Goal: Information Seeking & Learning: Learn about a topic

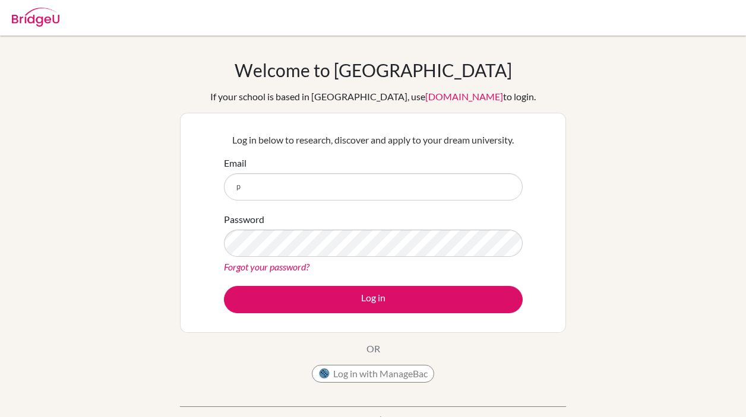
type input "[EMAIL_ADDRESS][DOMAIN_NAME]"
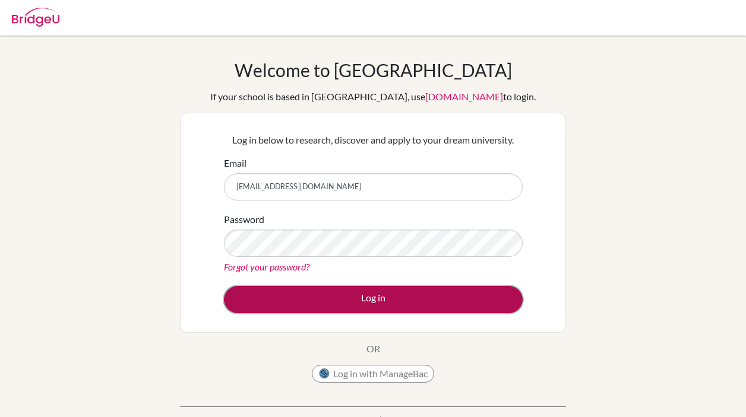
click at [374, 306] on button "Log in" at bounding box center [373, 299] width 299 height 27
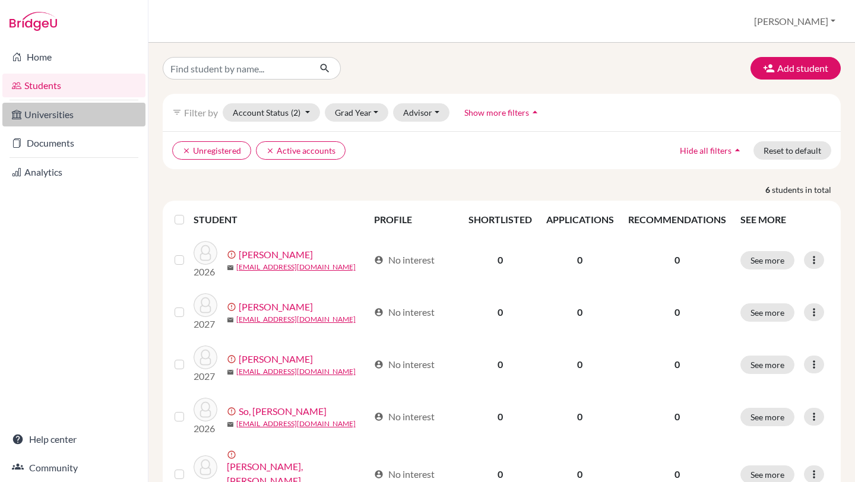
click at [51, 118] on link "Universities" at bounding box center [73, 115] width 143 height 24
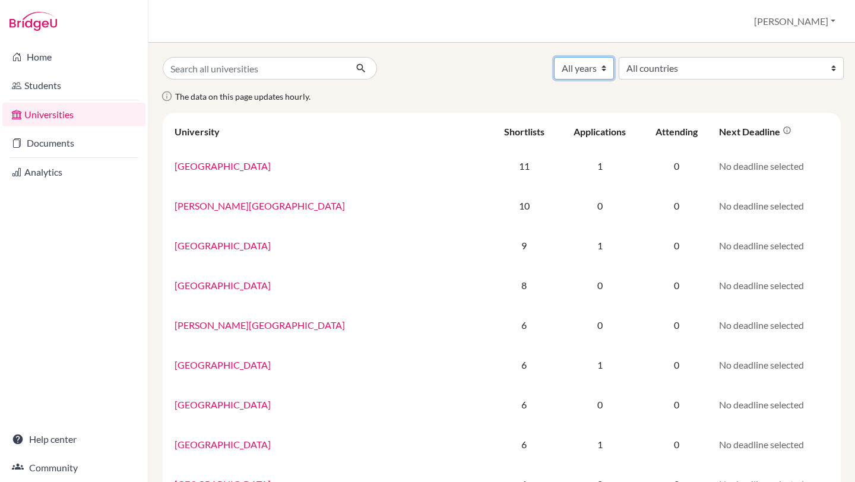
click at [614, 72] on select "All years 2027 2026 2025" at bounding box center [584, 68] width 60 height 23
select select "2026"
click at [614, 57] on select "All years 2027 2026 2025" at bounding box center [584, 68] width 60 height 23
select select "2026"
click at [715, 57] on select "All countries [GEOGRAPHIC_DATA] [GEOGRAPHIC_DATA] [GEOGRAPHIC_DATA] [GEOGRAPHIC…" at bounding box center [731, 68] width 225 height 23
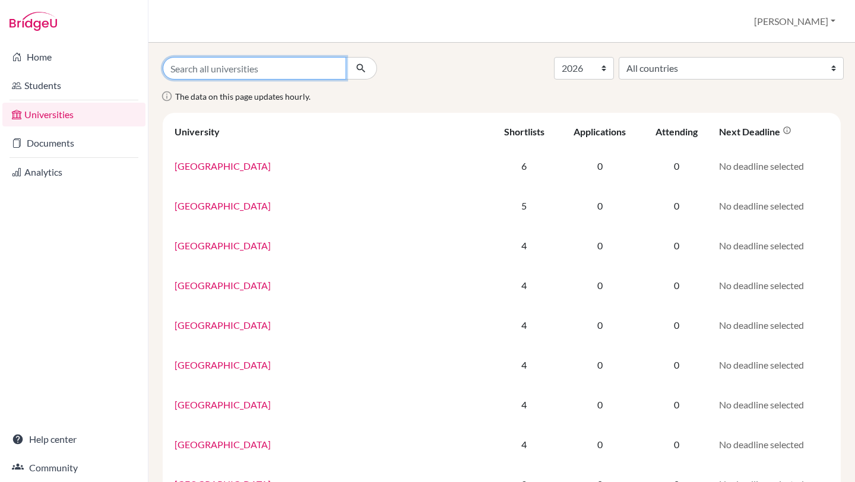
click at [335, 67] on input "Search all universities" at bounding box center [254, 68] width 183 height 23
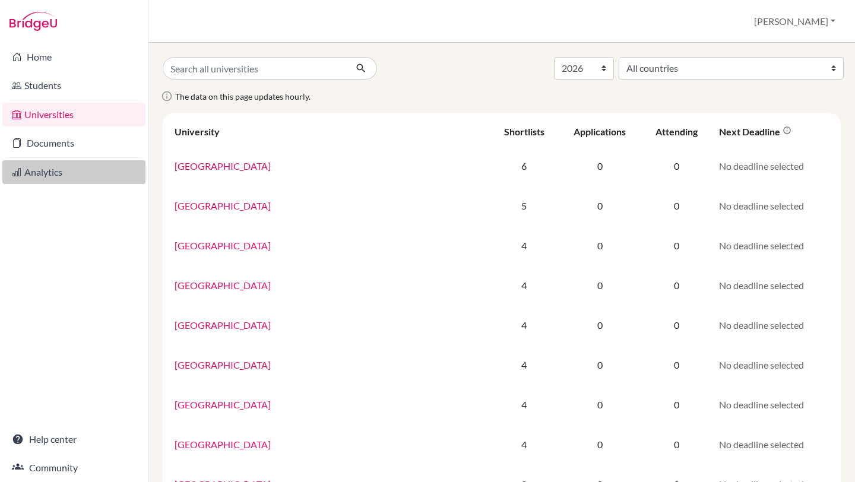
click at [39, 172] on link "Analytics" at bounding box center [73, 172] width 143 height 24
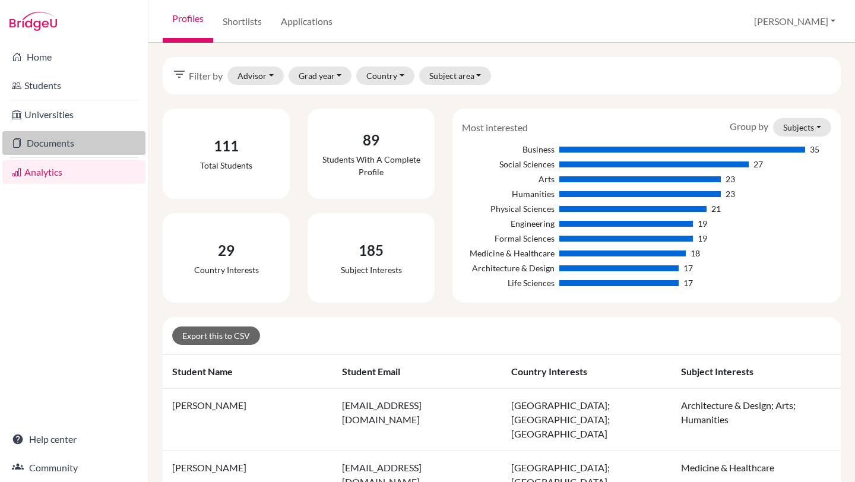
click at [40, 142] on link "Documents" at bounding box center [73, 143] width 143 height 24
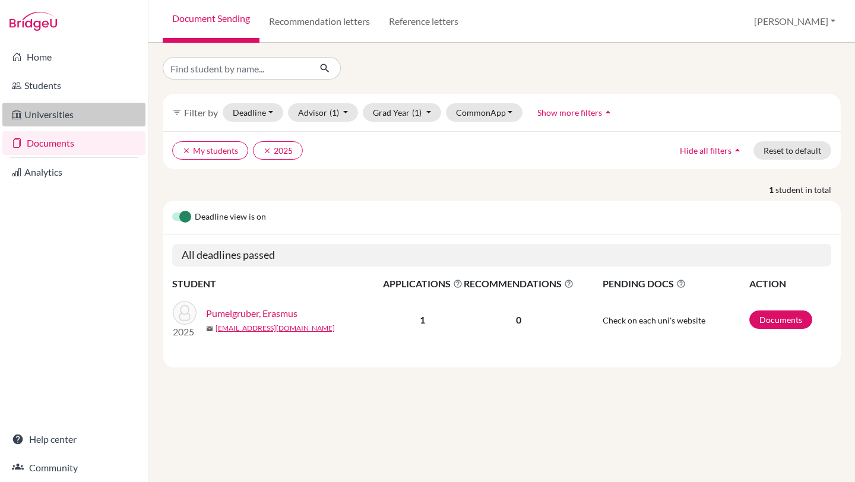
click at [52, 117] on link "Universities" at bounding box center [73, 115] width 143 height 24
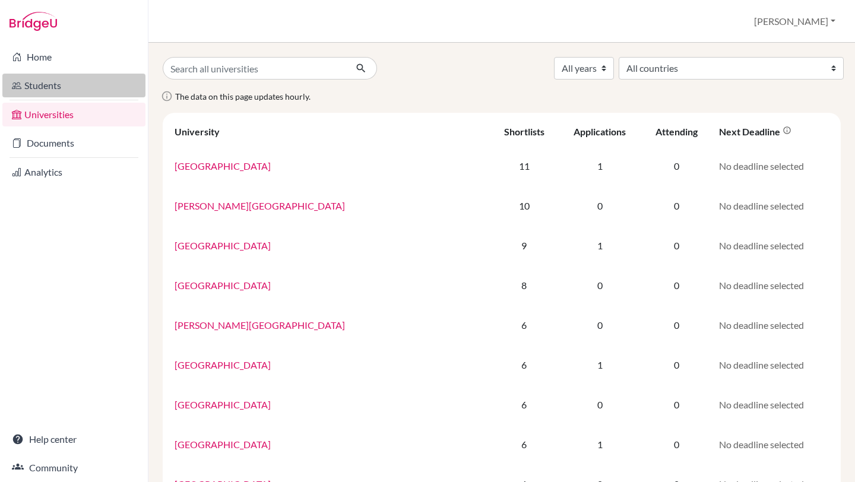
click at [51, 83] on link "Students" at bounding box center [73, 86] width 143 height 24
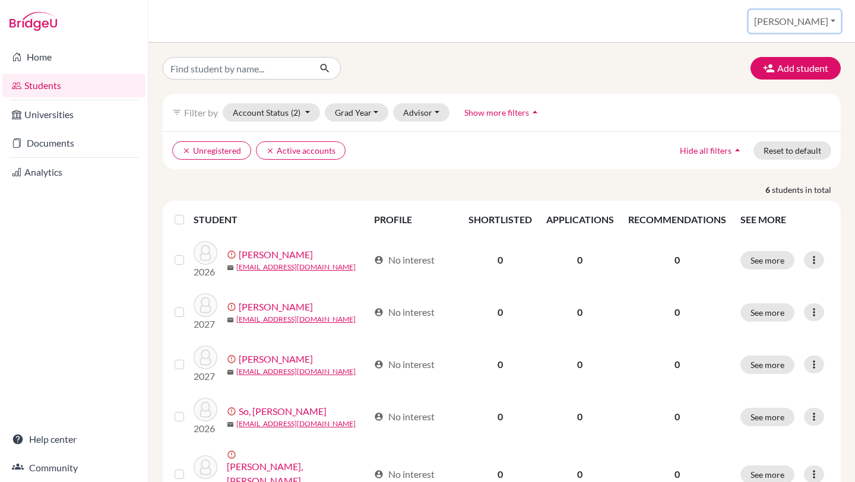
click at [833, 21] on button "[PERSON_NAME]" at bounding box center [795, 21] width 92 height 23
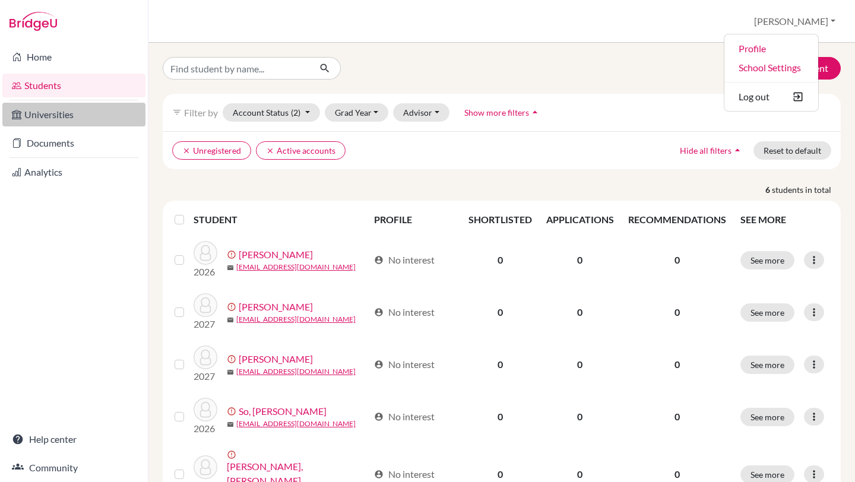
click at [43, 118] on link "Universities" at bounding box center [73, 115] width 143 height 24
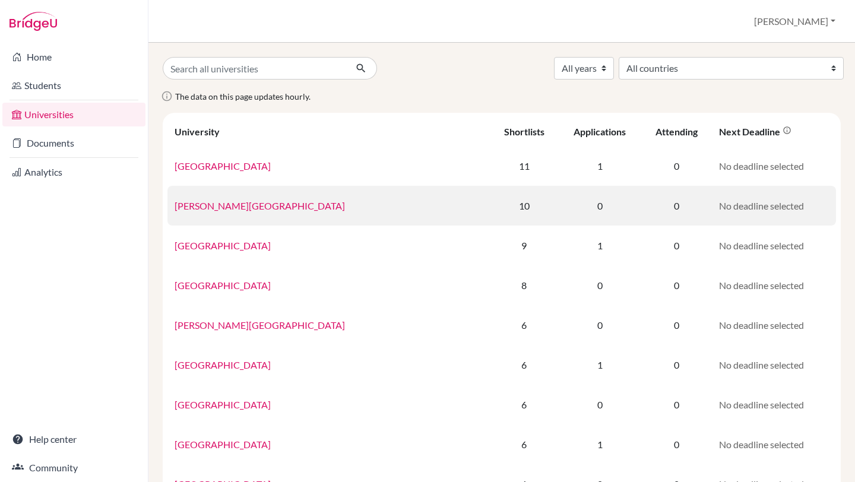
click at [214, 210] on link "[PERSON_NAME][GEOGRAPHIC_DATA]" at bounding box center [260, 205] width 170 height 11
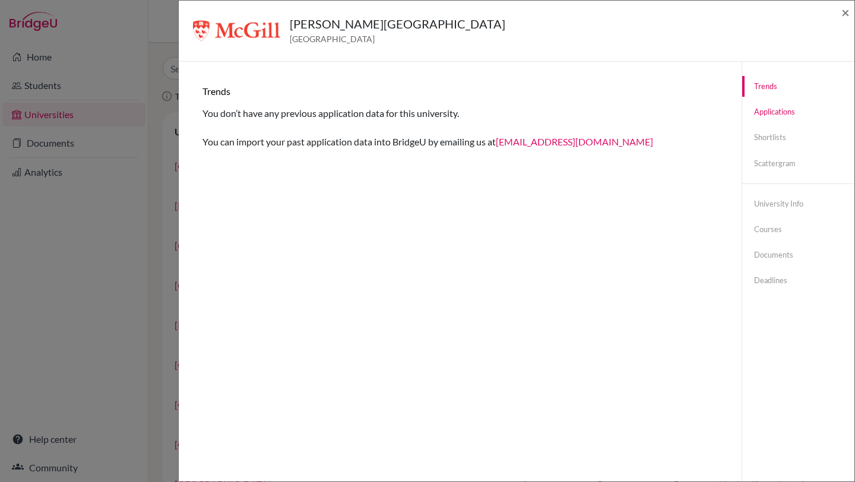
click at [790, 116] on link "Applications" at bounding box center [798, 112] width 112 height 21
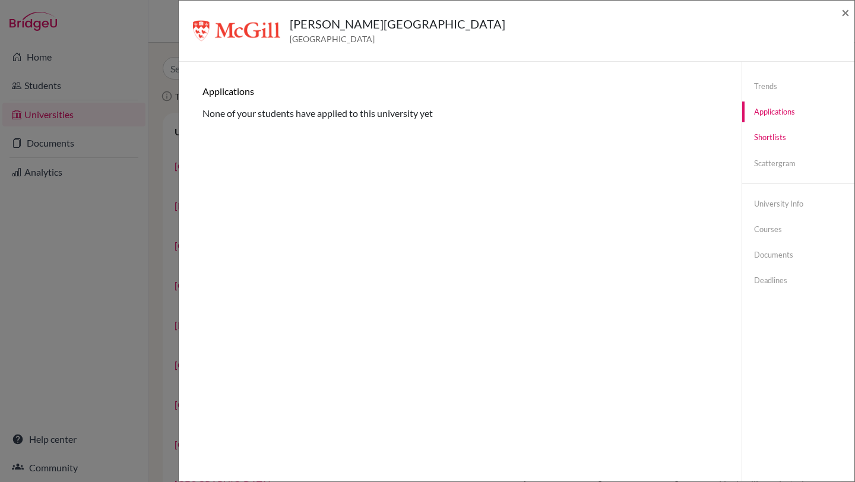
click at [780, 141] on link "Shortlists" at bounding box center [798, 137] width 112 height 21
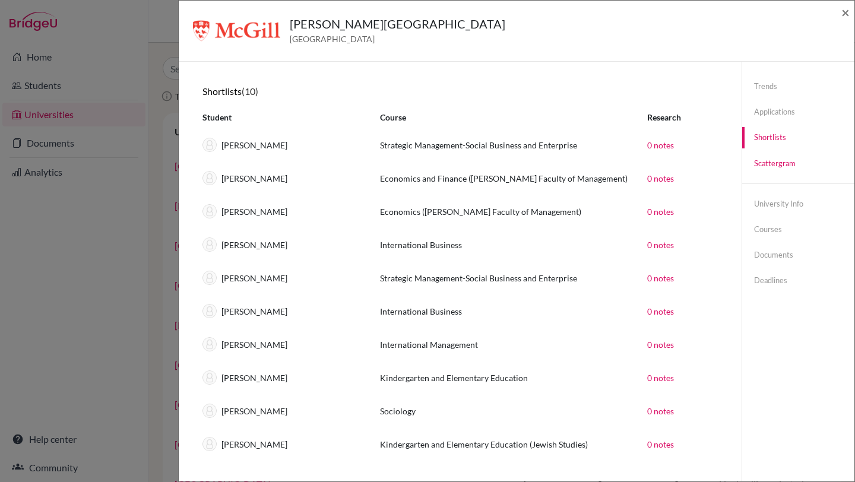
click at [778, 160] on link "Scattergram" at bounding box center [798, 163] width 112 height 21
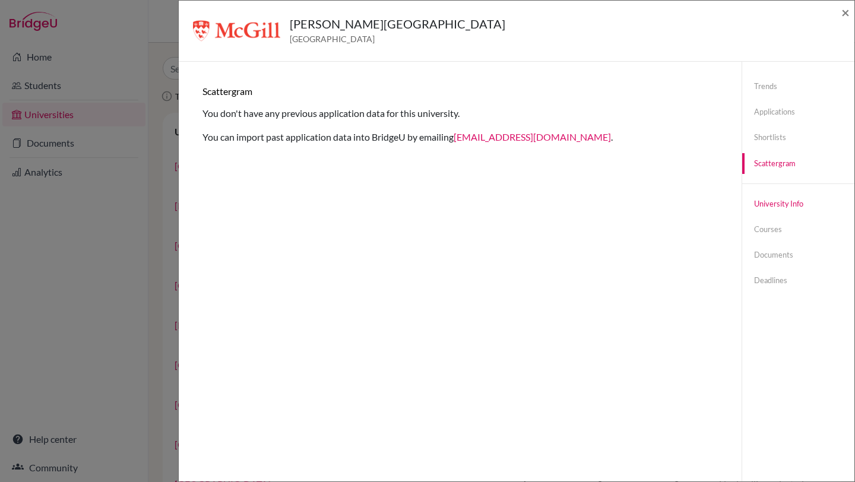
click at [767, 204] on link "University info" at bounding box center [798, 204] width 112 height 21
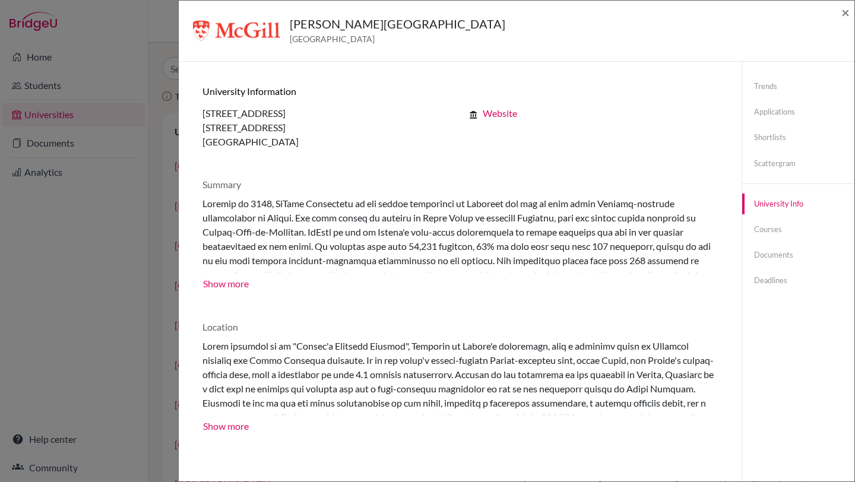
scroll to position [62, 0]
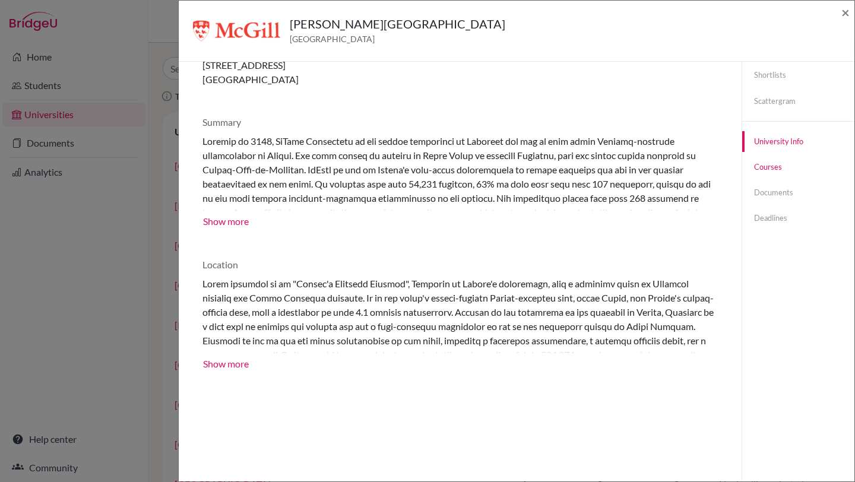
click at [765, 171] on link "Courses" at bounding box center [798, 167] width 112 height 21
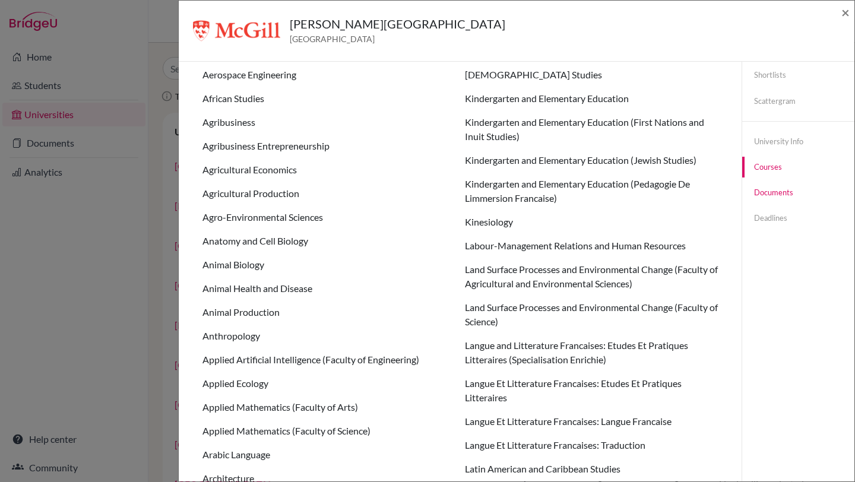
click at [767, 194] on link "Documents" at bounding box center [798, 192] width 112 height 21
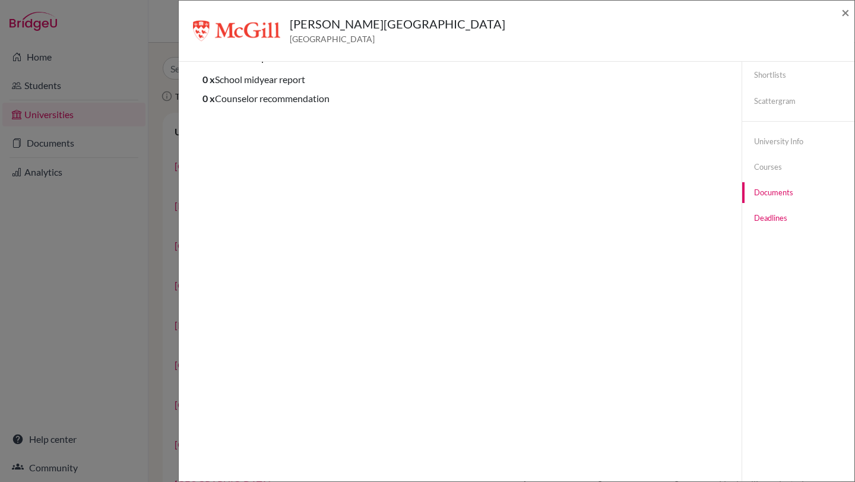
click at [768, 221] on link "Deadlines" at bounding box center [798, 218] width 112 height 21
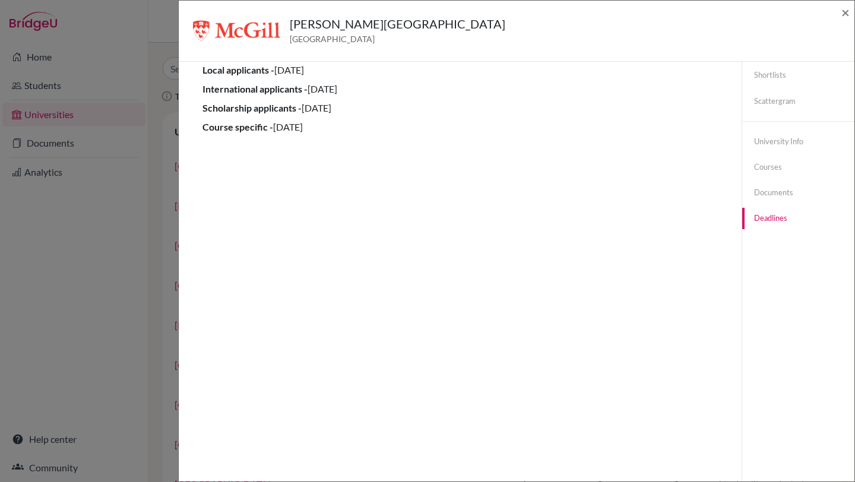
click at [109, 214] on div "McGill University Canada × Trends You don’t have any previous application data …" at bounding box center [427, 241] width 855 height 482
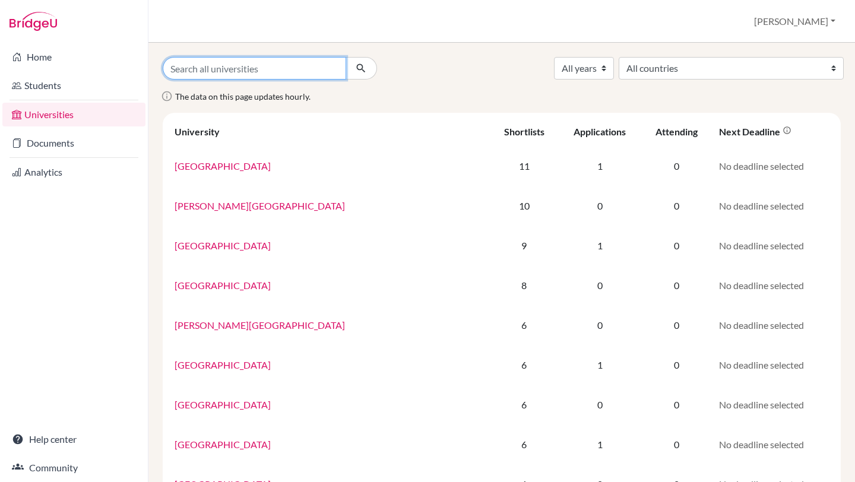
click at [330, 73] on input "Search all universities" at bounding box center [254, 68] width 183 height 23
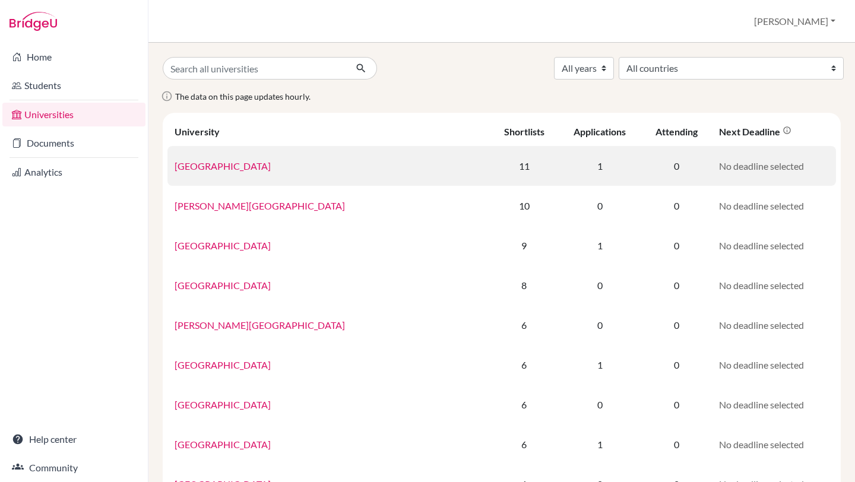
click at [264, 167] on link "University College London" at bounding box center [223, 165] width 96 height 11
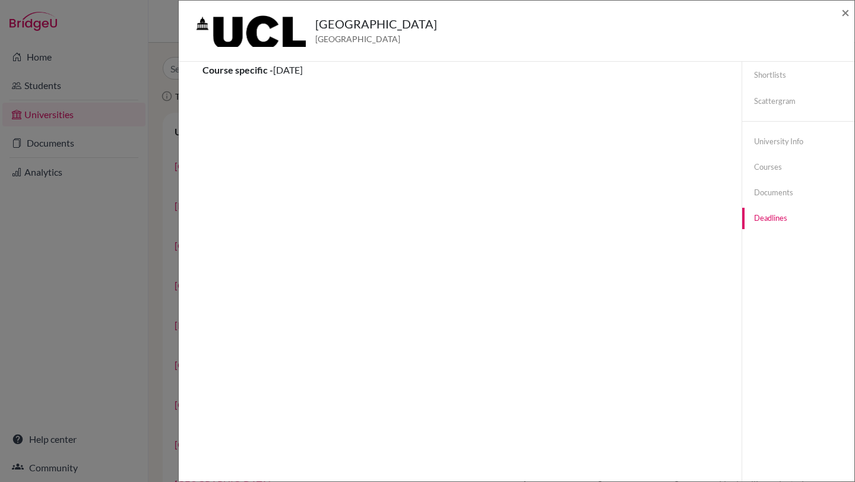
click at [768, 220] on link "Deadlines" at bounding box center [798, 218] width 112 height 21
click at [776, 197] on link "Documents" at bounding box center [798, 192] width 112 height 21
click at [775, 166] on link "Courses" at bounding box center [798, 167] width 112 height 21
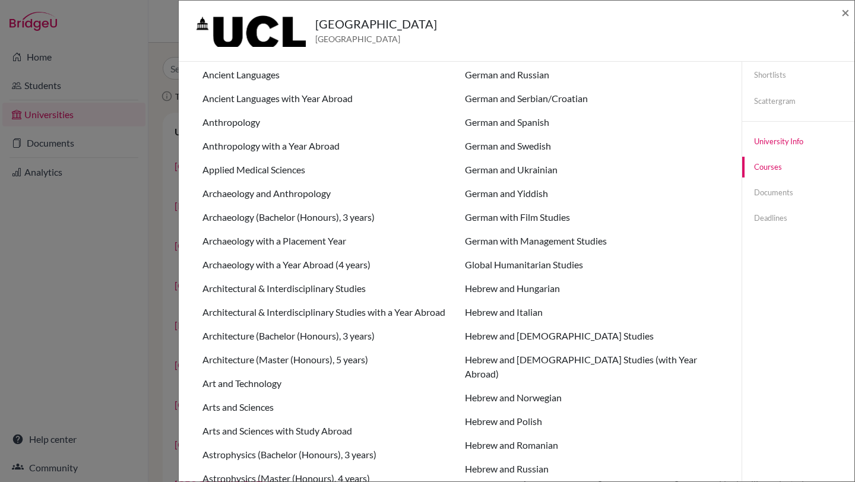
click at [776, 144] on link "University info" at bounding box center [798, 141] width 112 height 21
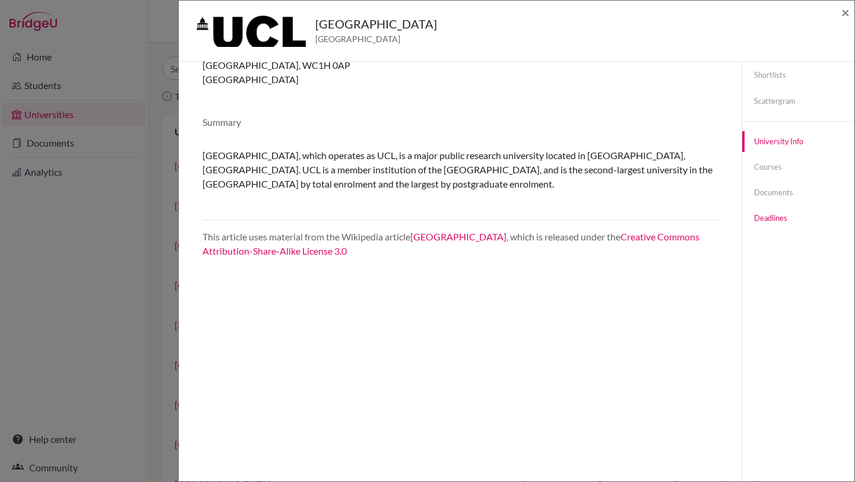
click at [771, 221] on link "Deadlines" at bounding box center [798, 218] width 112 height 21
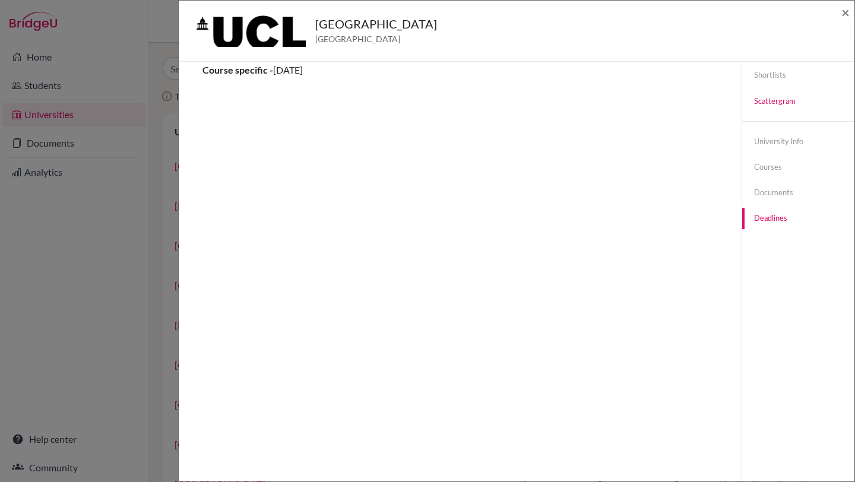
click at [781, 102] on link "Scattergram" at bounding box center [798, 101] width 112 height 21
click at [774, 75] on link "Shortlists" at bounding box center [798, 75] width 112 height 21
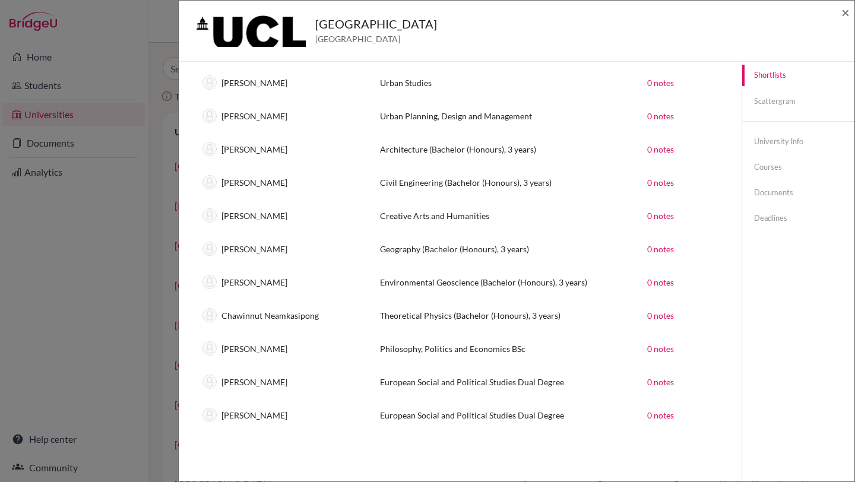
scroll to position [0, 0]
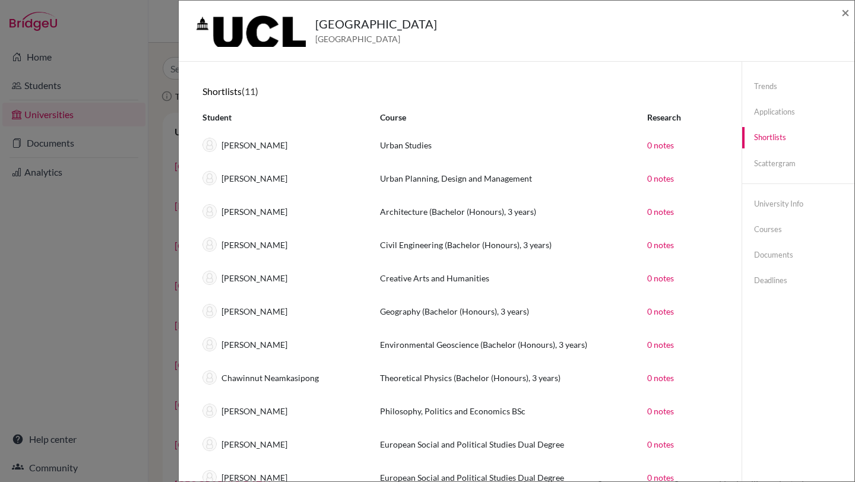
click at [81, 204] on div "University College London United Kingdom × Trends shortlists applications done …" at bounding box center [427, 241] width 855 height 482
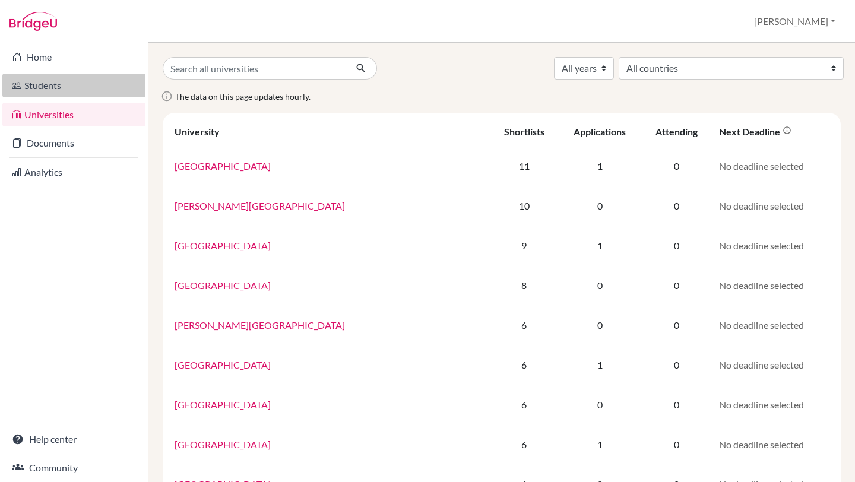
click at [72, 91] on link "Students" at bounding box center [73, 86] width 143 height 24
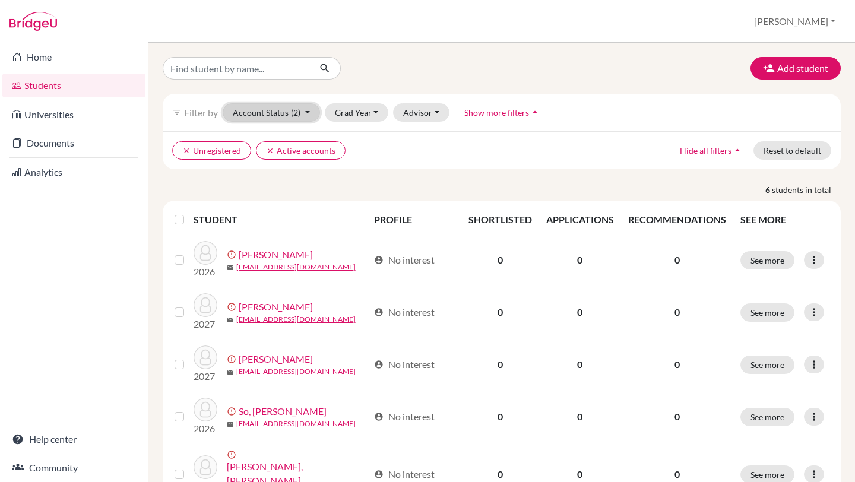
click at [306, 112] on button "Account Status (2)" at bounding box center [271, 112] width 97 height 18
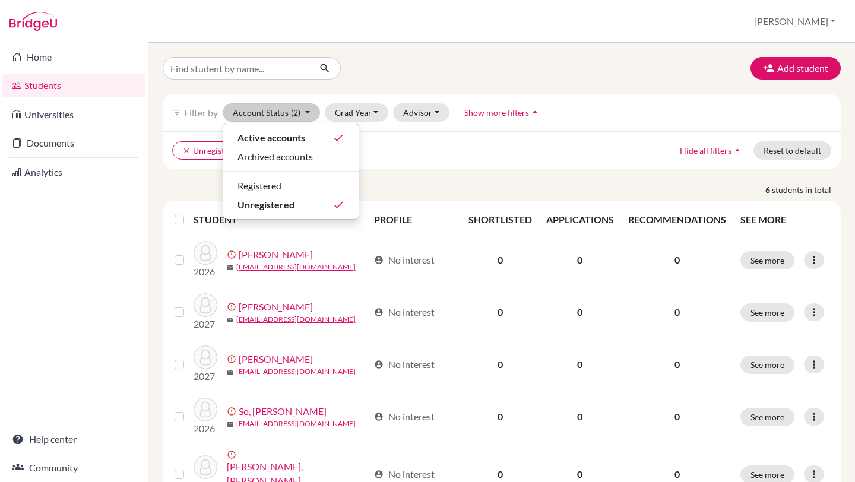
click at [463, 155] on ul "clear Unregistered clear Active accounts" at bounding box center [419, 150] width 495 height 18
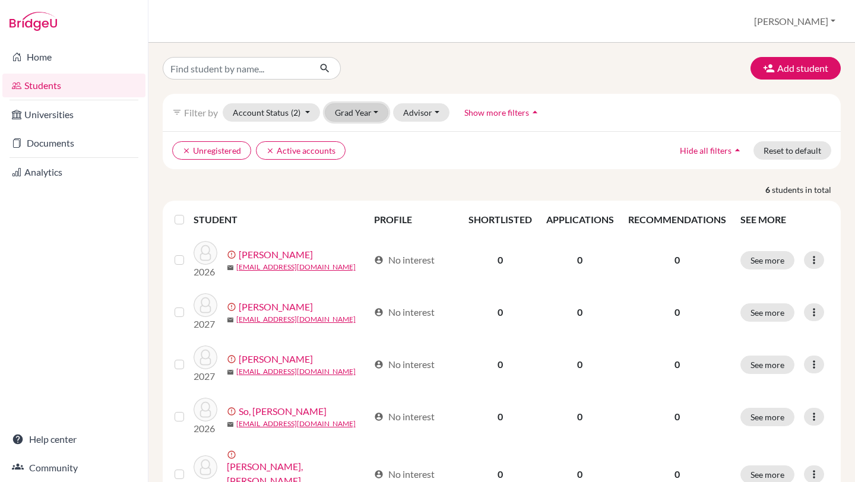
click at [372, 109] on button "Grad Year" at bounding box center [357, 112] width 64 height 18
click at [364, 134] on div "2027" at bounding box center [361, 138] width 42 height 14
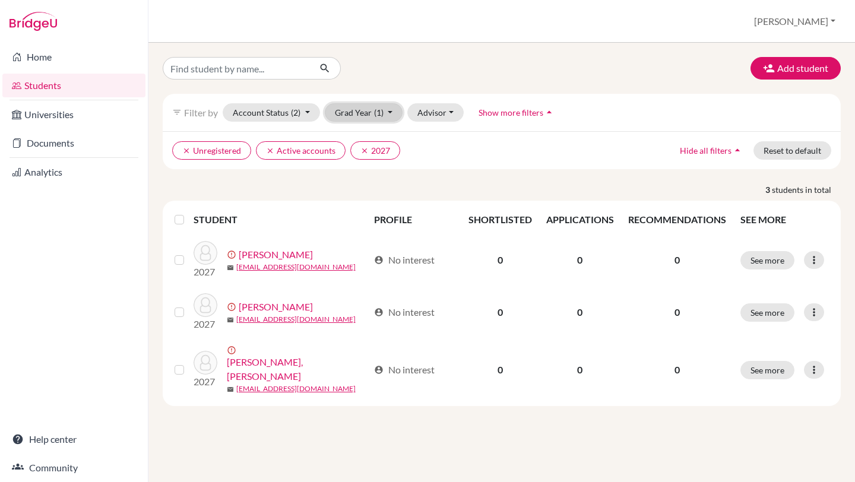
click at [392, 113] on button "Grad Year (1)" at bounding box center [364, 112] width 78 height 18
click at [368, 160] on div "2026" at bounding box center [361, 157] width 42 height 14
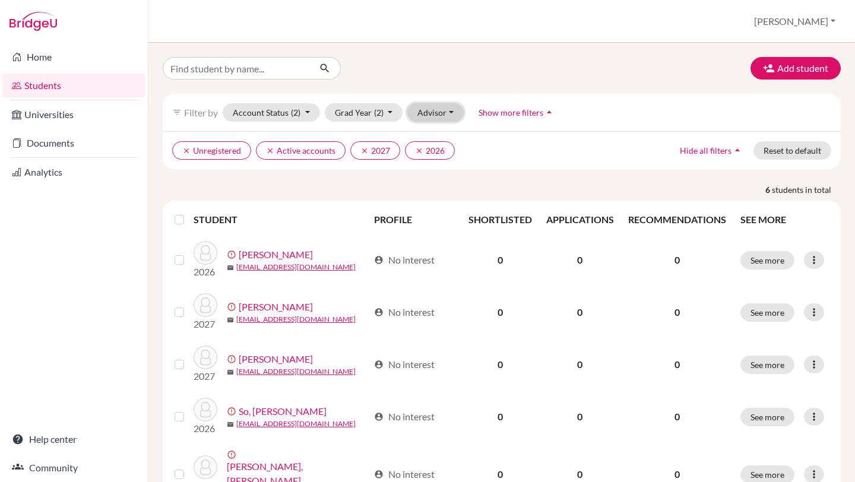
click at [451, 113] on button "Advisor" at bounding box center [435, 112] width 56 height 18
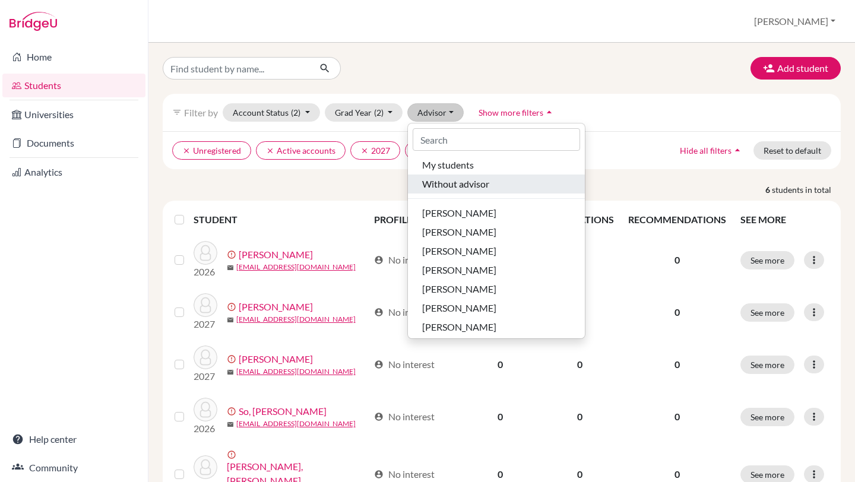
click at [454, 187] on span "Without advisor" at bounding box center [455, 184] width 67 height 14
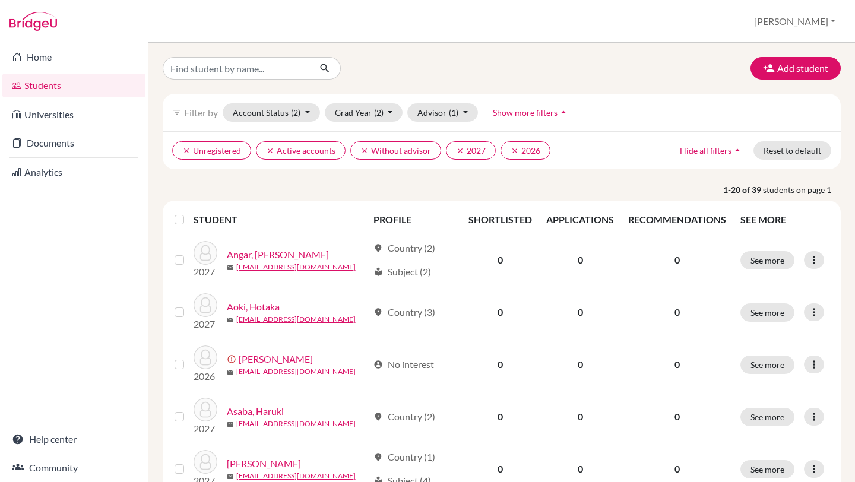
click at [558, 113] on icon "arrow_drop_up" at bounding box center [564, 112] width 12 height 12
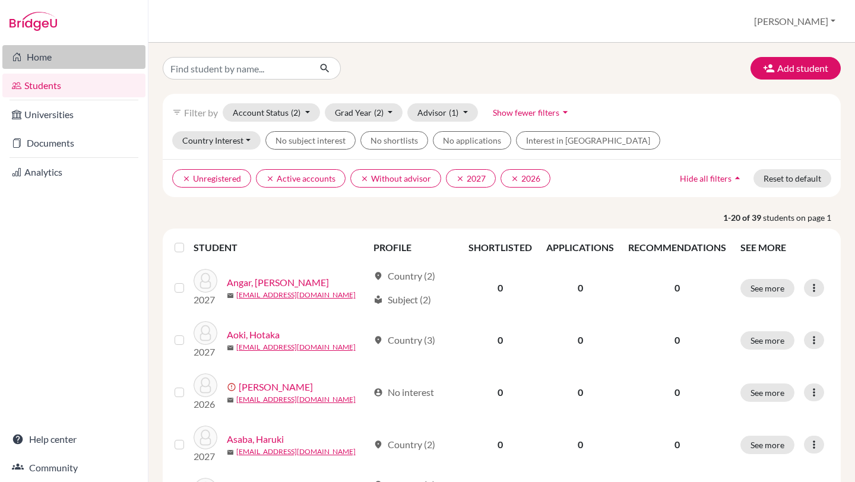
click at [59, 60] on link "Home" at bounding box center [73, 57] width 143 height 24
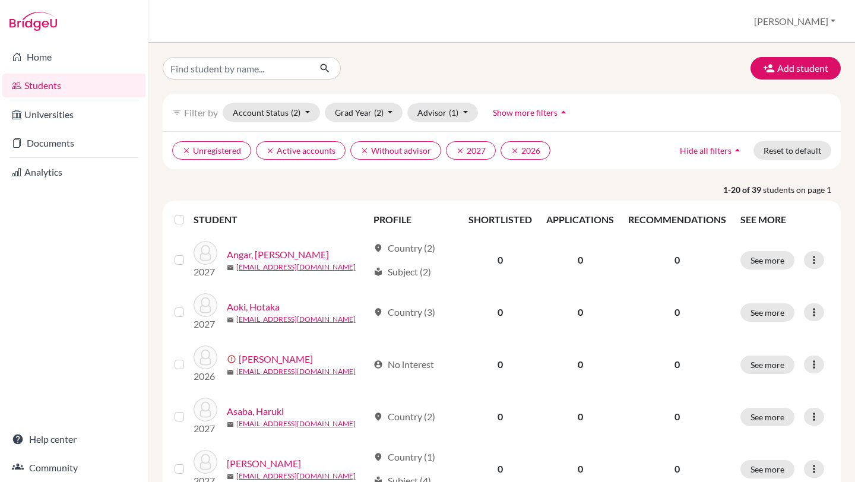
click at [563, 113] on icon "arrow_drop_up" at bounding box center [564, 112] width 12 height 12
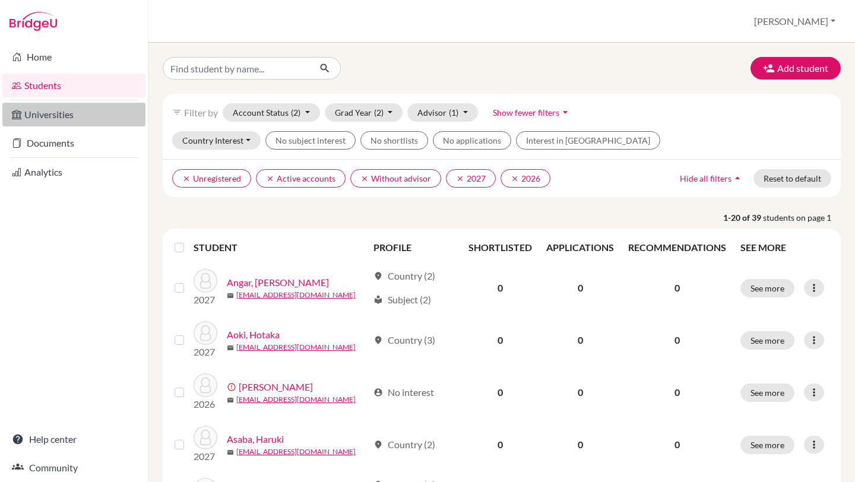
click at [55, 121] on link "Universities" at bounding box center [73, 115] width 143 height 24
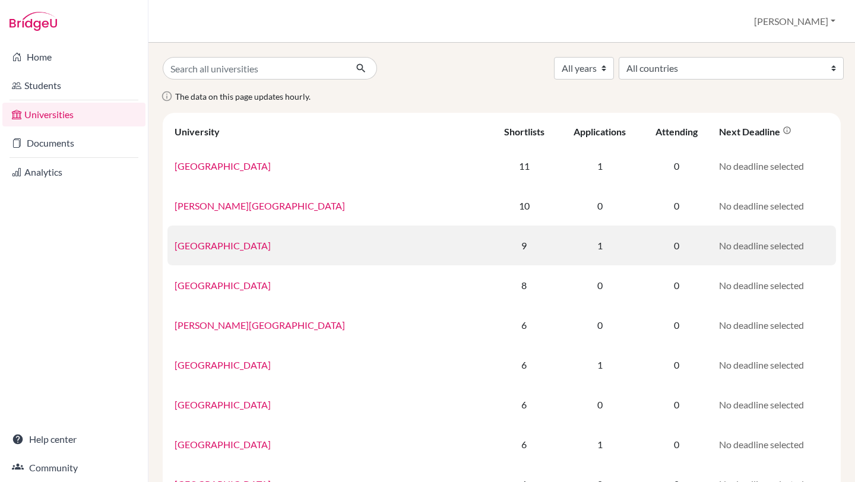
click at [270, 251] on td "[GEOGRAPHIC_DATA]" at bounding box center [328, 246] width 322 height 40
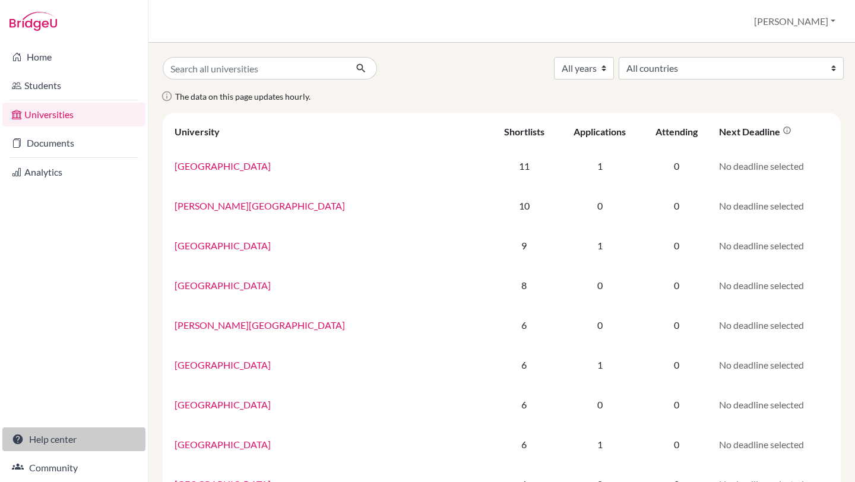
click at [56, 443] on link "Help center" at bounding box center [73, 440] width 143 height 24
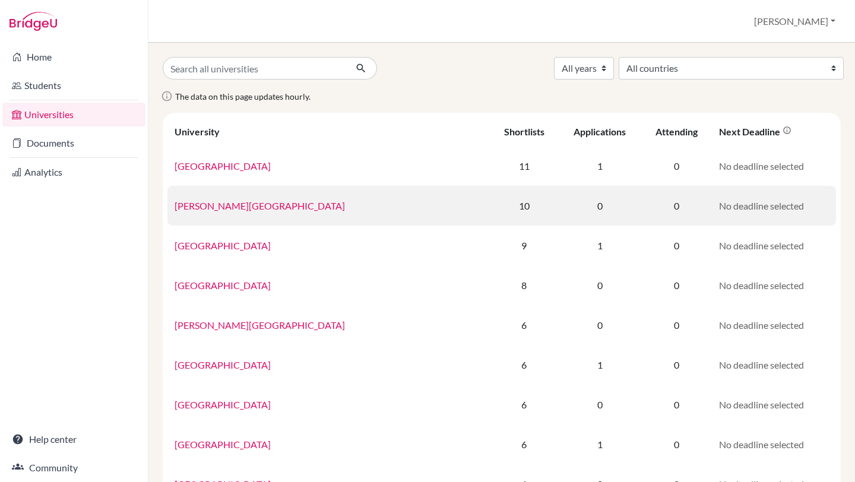
click at [239, 210] on link "[PERSON_NAME][GEOGRAPHIC_DATA]" at bounding box center [260, 205] width 170 height 11
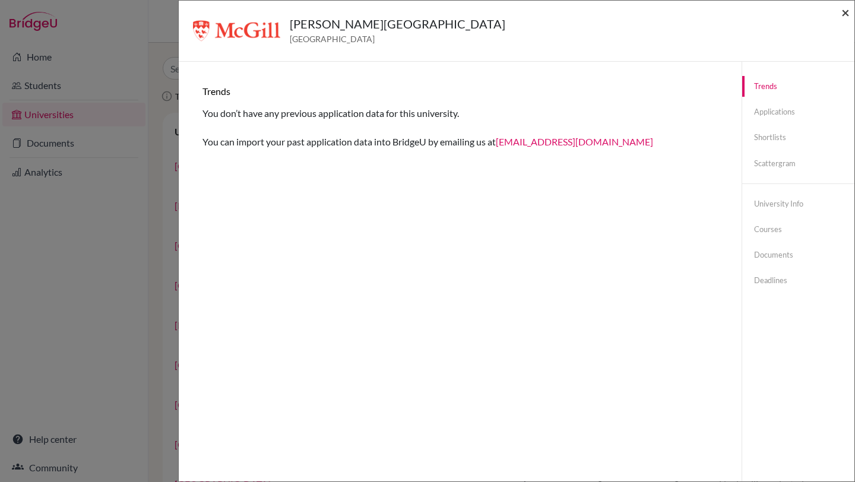
click at [844, 14] on span "×" at bounding box center [845, 12] width 8 height 17
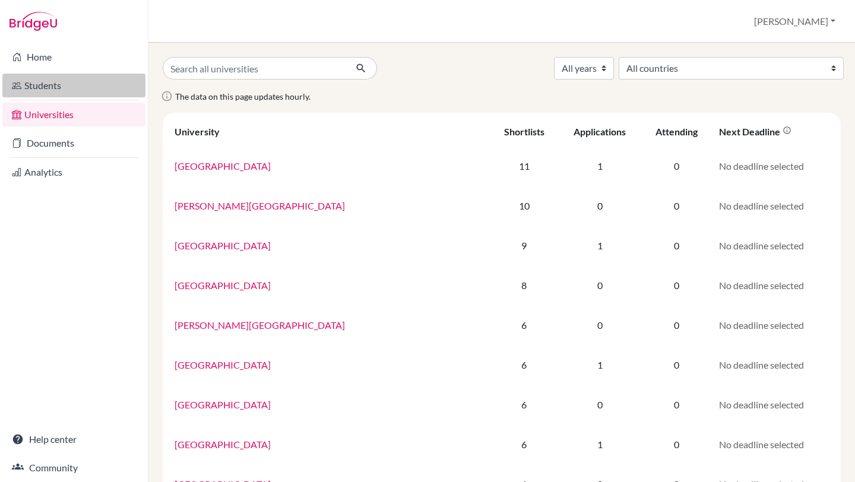
click at [53, 90] on link "Students" at bounding box center [73, 86] width 143 height 24
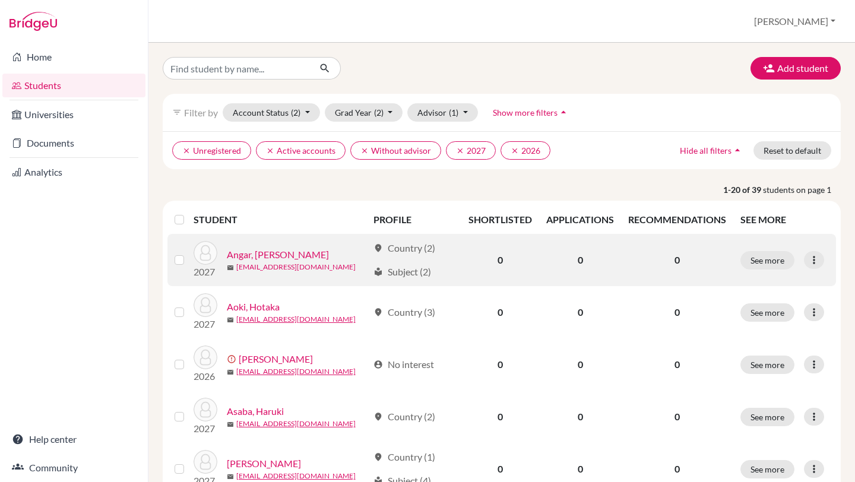
click at [291, 267] on link "buyannemekh_angar_27@ic.nucba.ac.jp" at bounding box center [295, 267] width 119 height 11
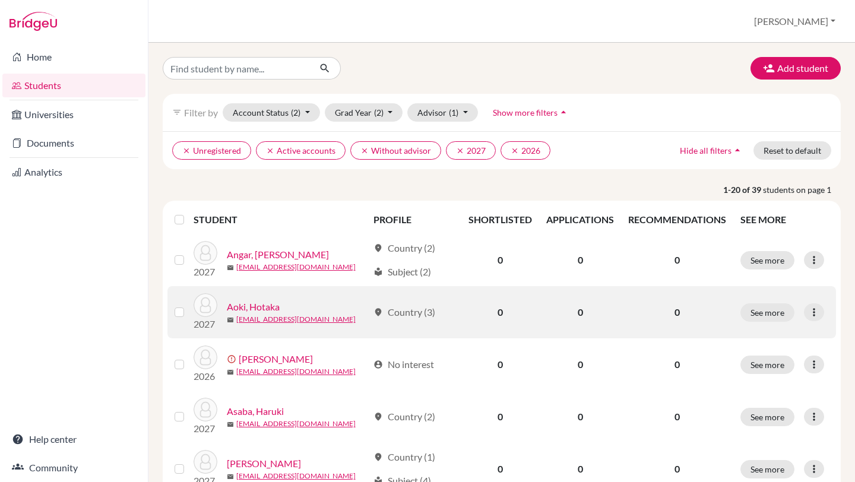
click at [267, 311] on link "Aoki, Hotaka" at bounding box center [253, 307] width 53 height 14
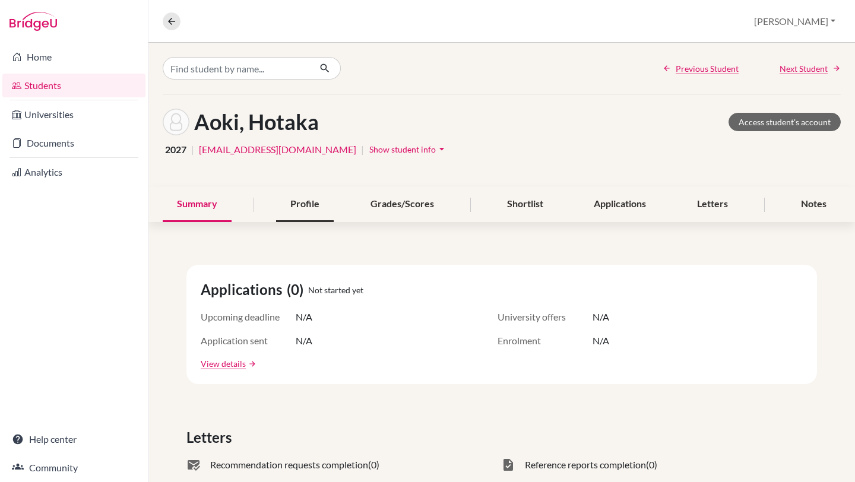
click at [302, 202] on div "Profile" at bounding box center [305, 204] width 58 height 35
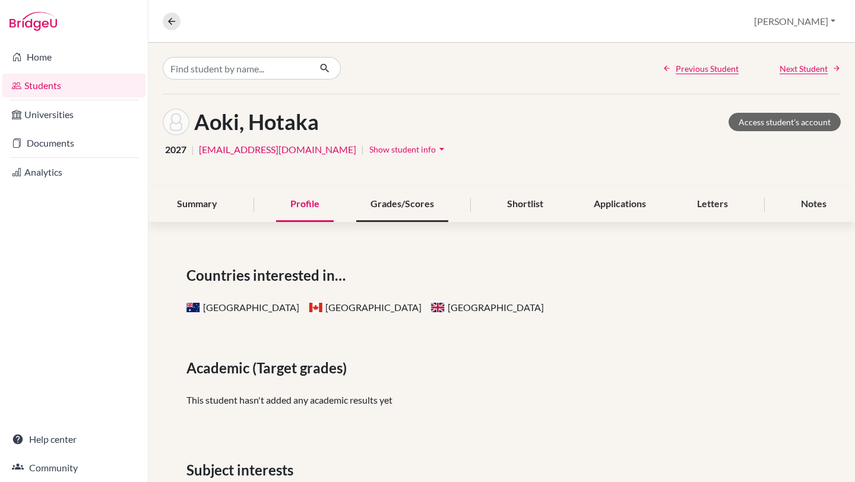
click at [391, 204] on div "Grades/Scores" at bounding box center [402, 204] width 92 height 35
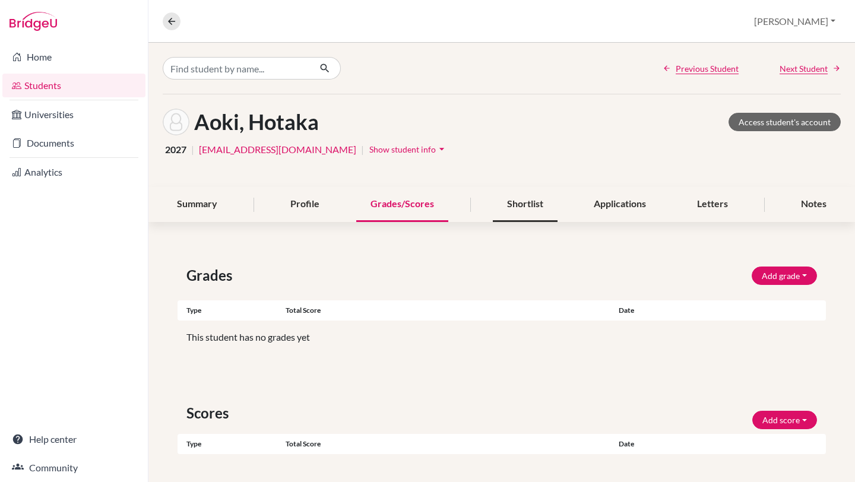
click at [524, 204] on div "Shortlist" at bounding box center [525, 204] width 65 height 35
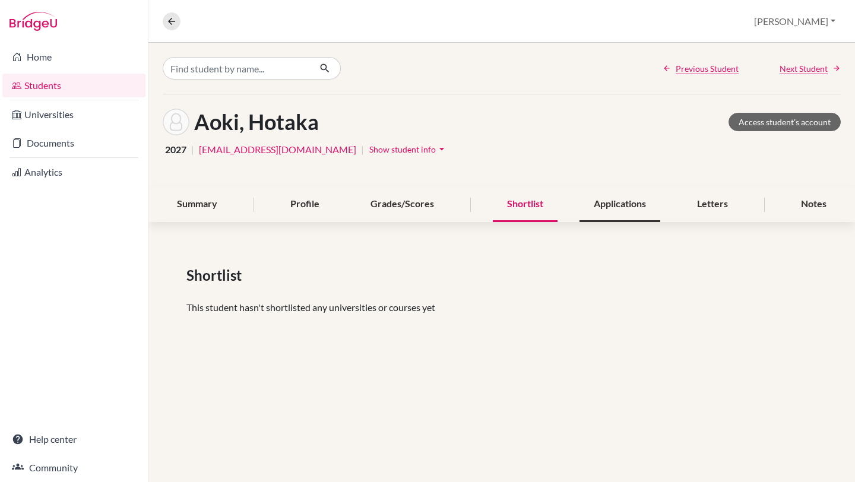
click at [601, 206] on div "Applications" at bounding box center [620, 204] width 81 height 35
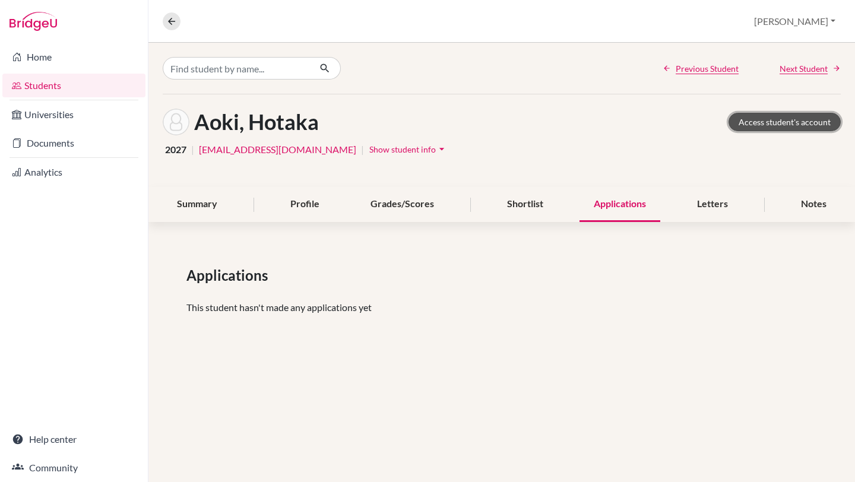
click at [760, 121] on link "Access student's account" at bounding box center [785, 122] width 112 height 18
